Goal: Share content

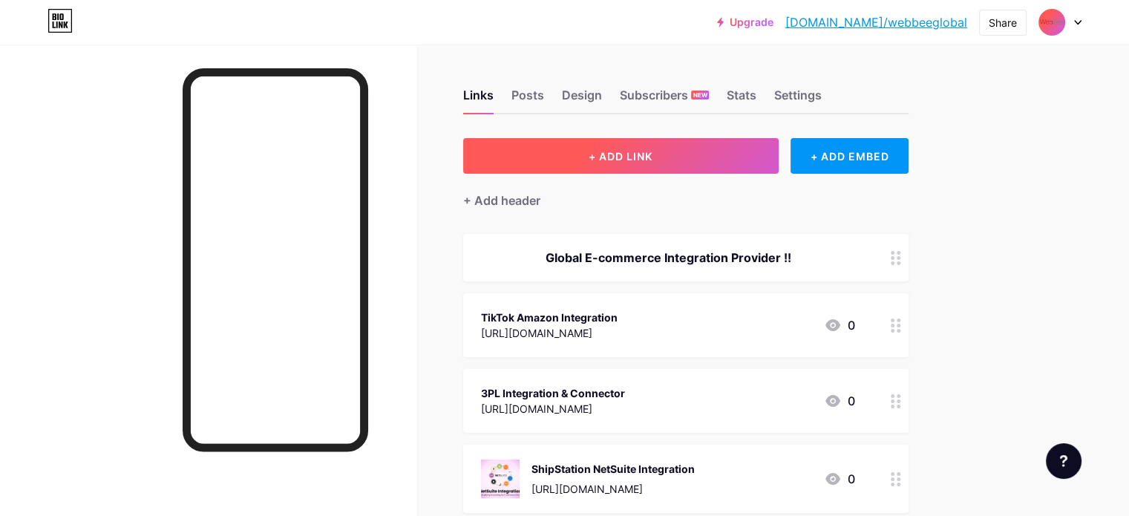
click at [653, 151] on span "+ ADD LINK" at bounding box center [621, 156] width 64 height 13
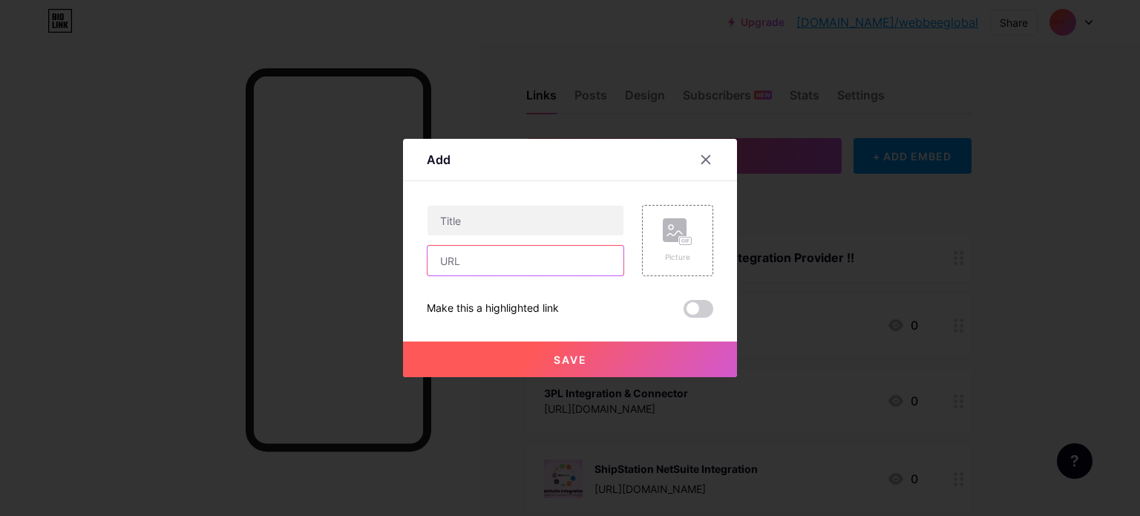
click at [505, 255] on input "text" at bounding box center [526, 261] width 196 height 30
paste input "[URL][DOMAIN_NAME]"
type input "[URL][DOMAIN_NAME]"
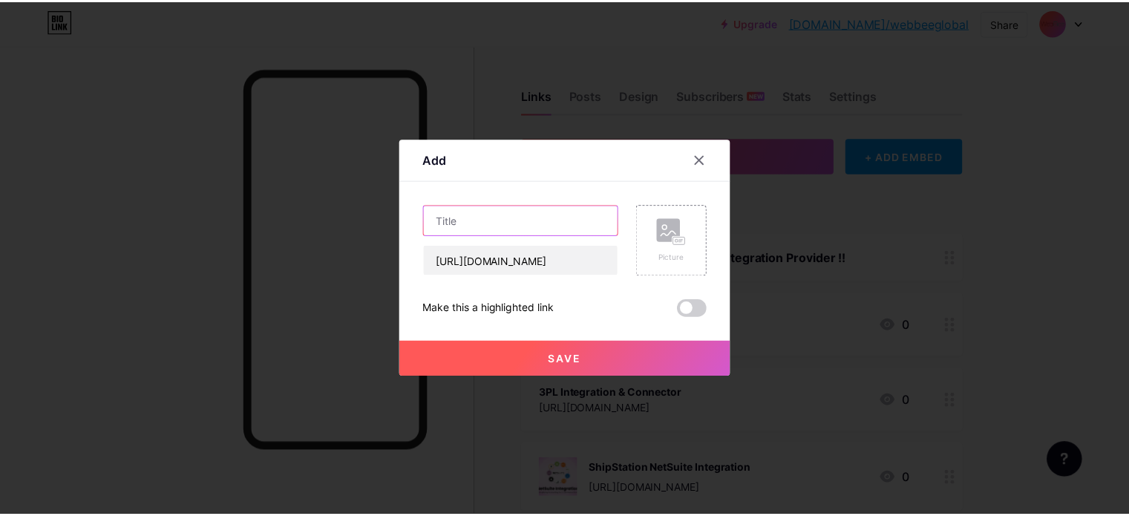
scroll to position [0, 0]
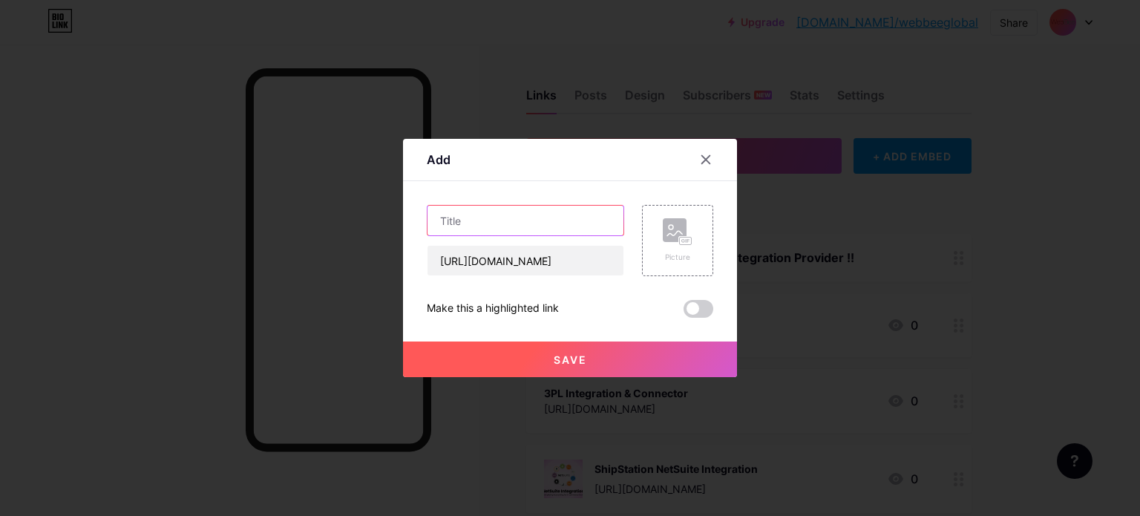
click at [471, 215] on input "text" at bounding box center [526, 221] width 196 height 30
type input "Shopify Mapping With NetSuite"
click at [570, 362] on span "Save" at bounding box center [570, 359] width 33 height 13
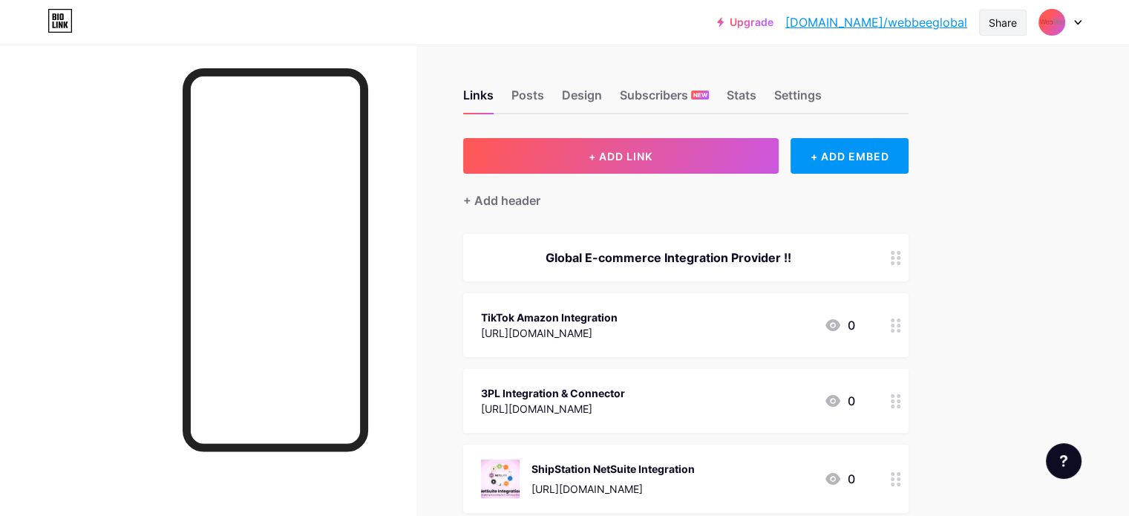
click at [1001, 17] on div "Share" at bounding box center [1003, 23] width 28 height 16
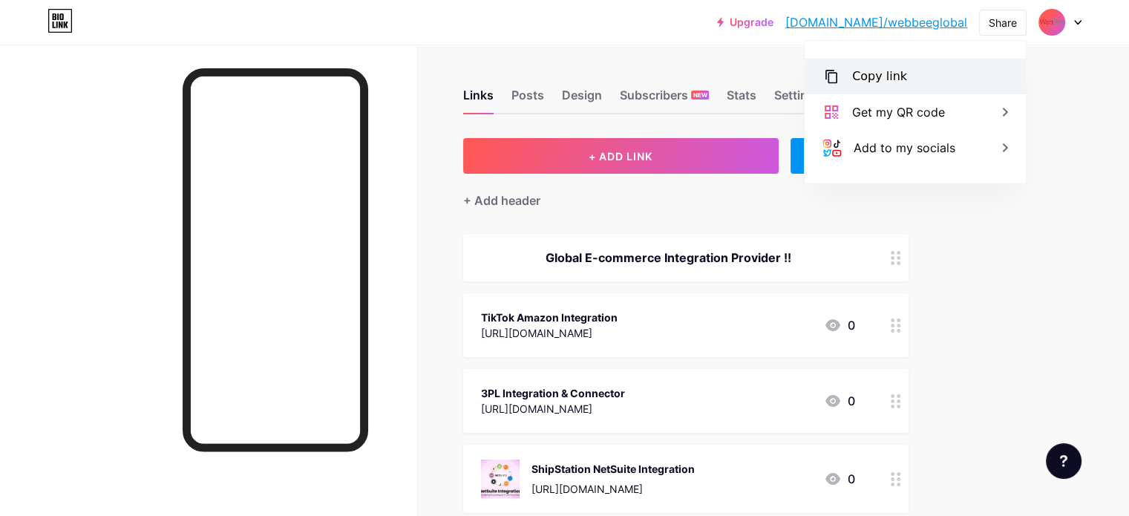
click at [909, 86] on div "Copy link" at bounding box center [915, 77] width 221 height 36
